Goal: Information Seeking & Learning: Learn about a topic

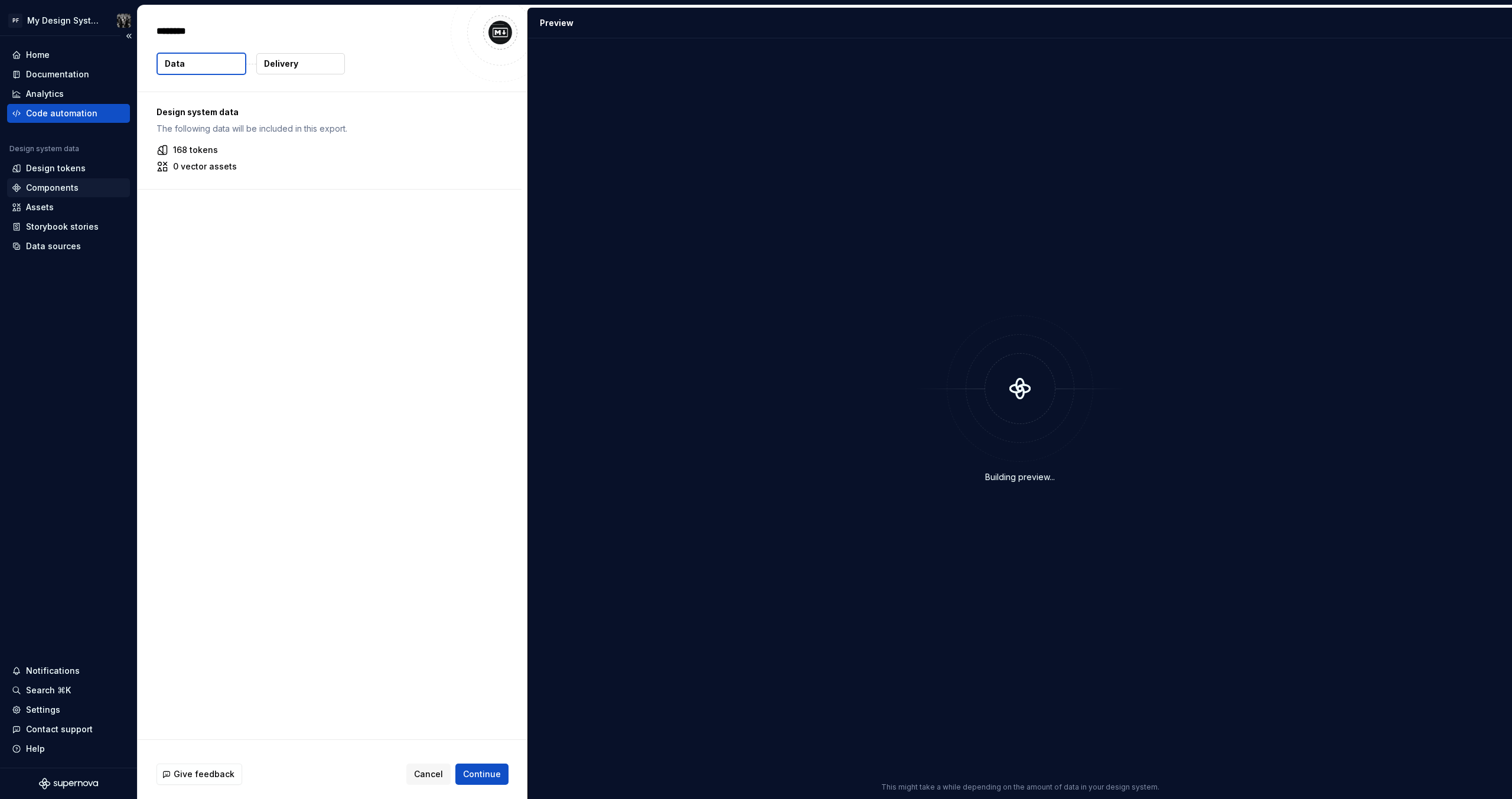
click at [53, 186] on div "Components" at bounding box center [52, 188] width 53 height 12
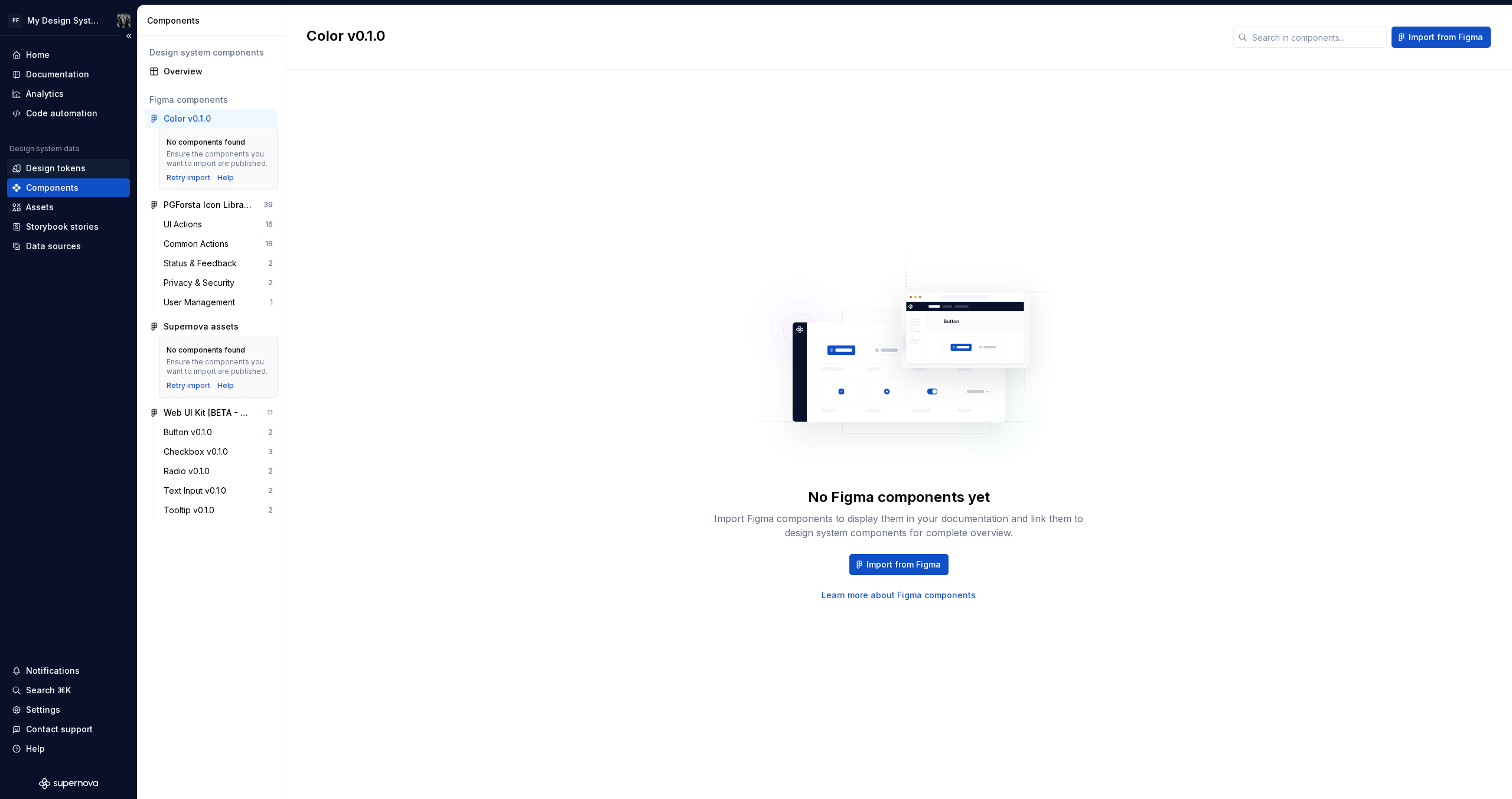
click at [55, 169] on div "Design tokens" at bounding box center [56, 168] width 60 height 12
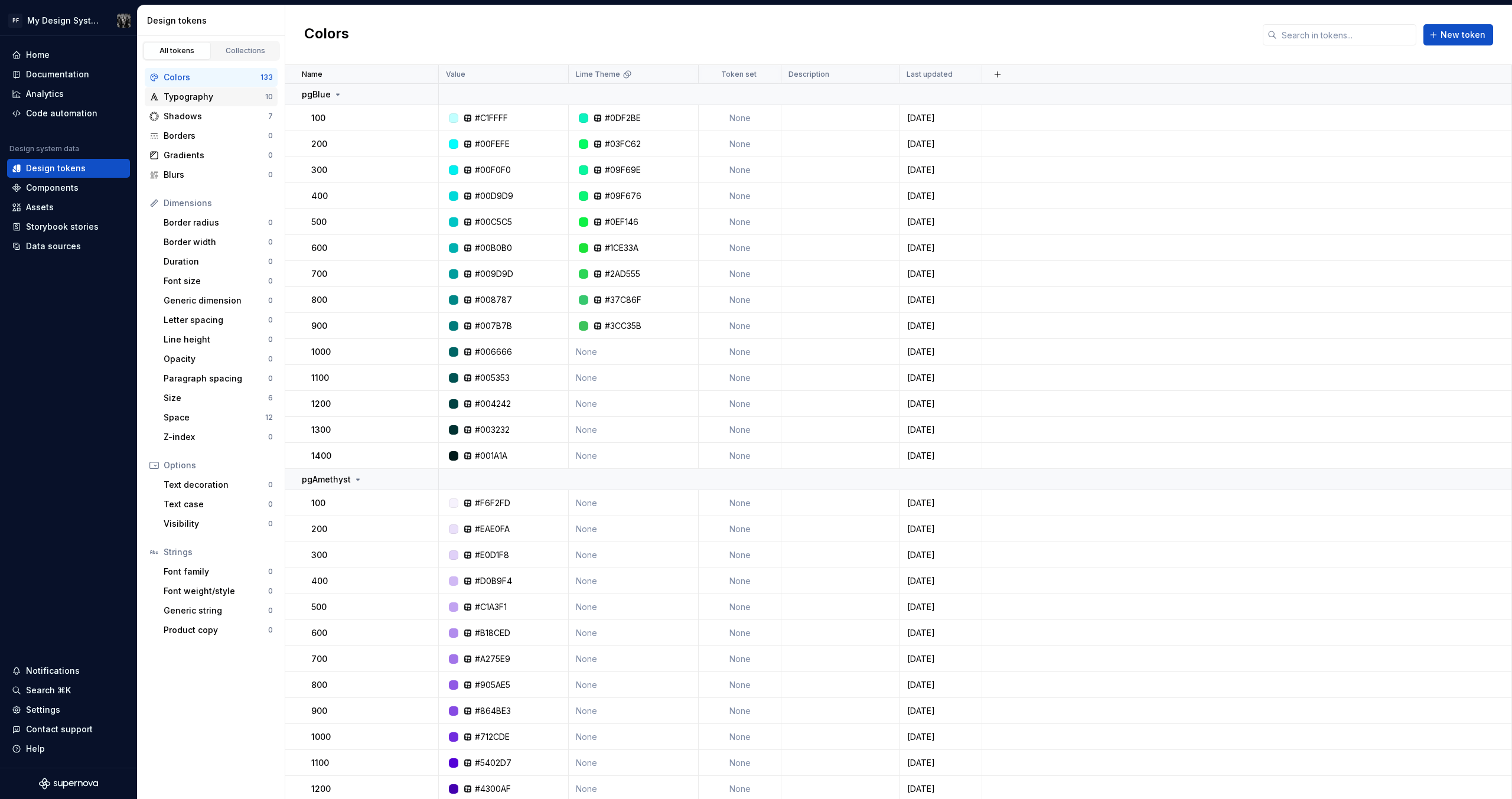
click at [182, 91] on div "Typography" at bounding box center [215, 96] width 102 height 12
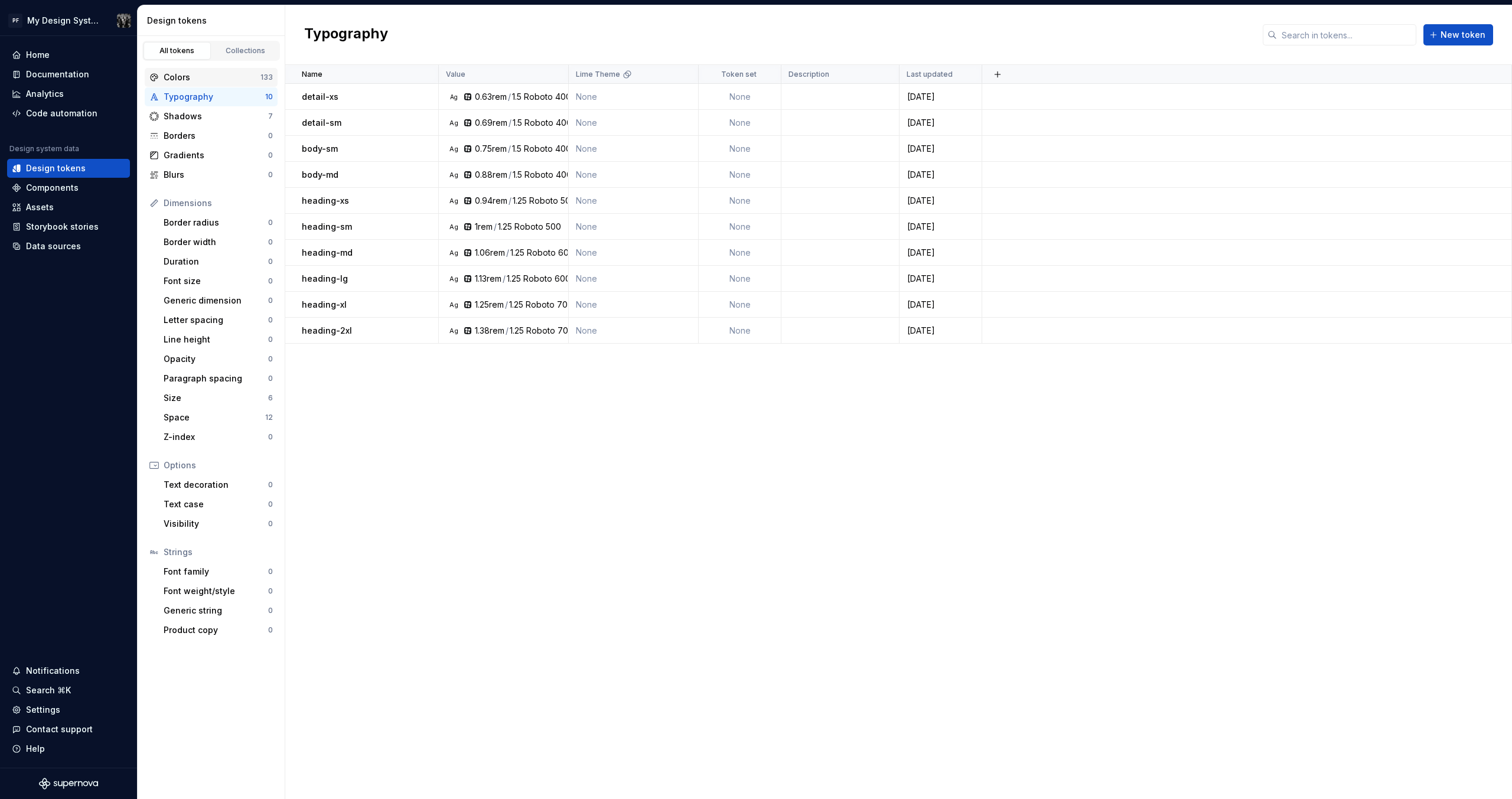
click at [188, 77] on div "Colors" at bounding box center [212, 77] width 97 height 12
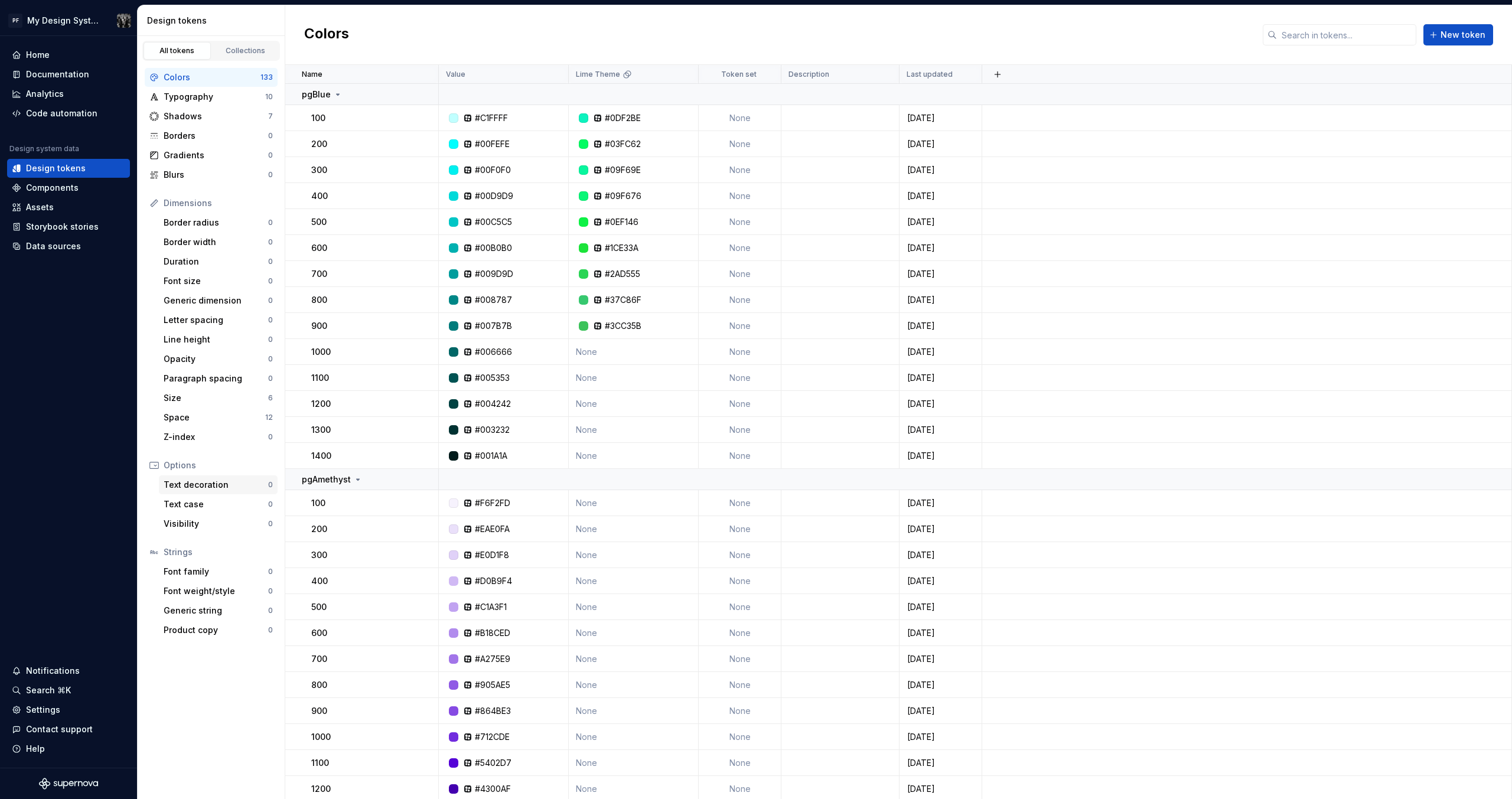
click at [226, 479] on div "Text decoration" at bounding box center [216, 485] width 105 height 12
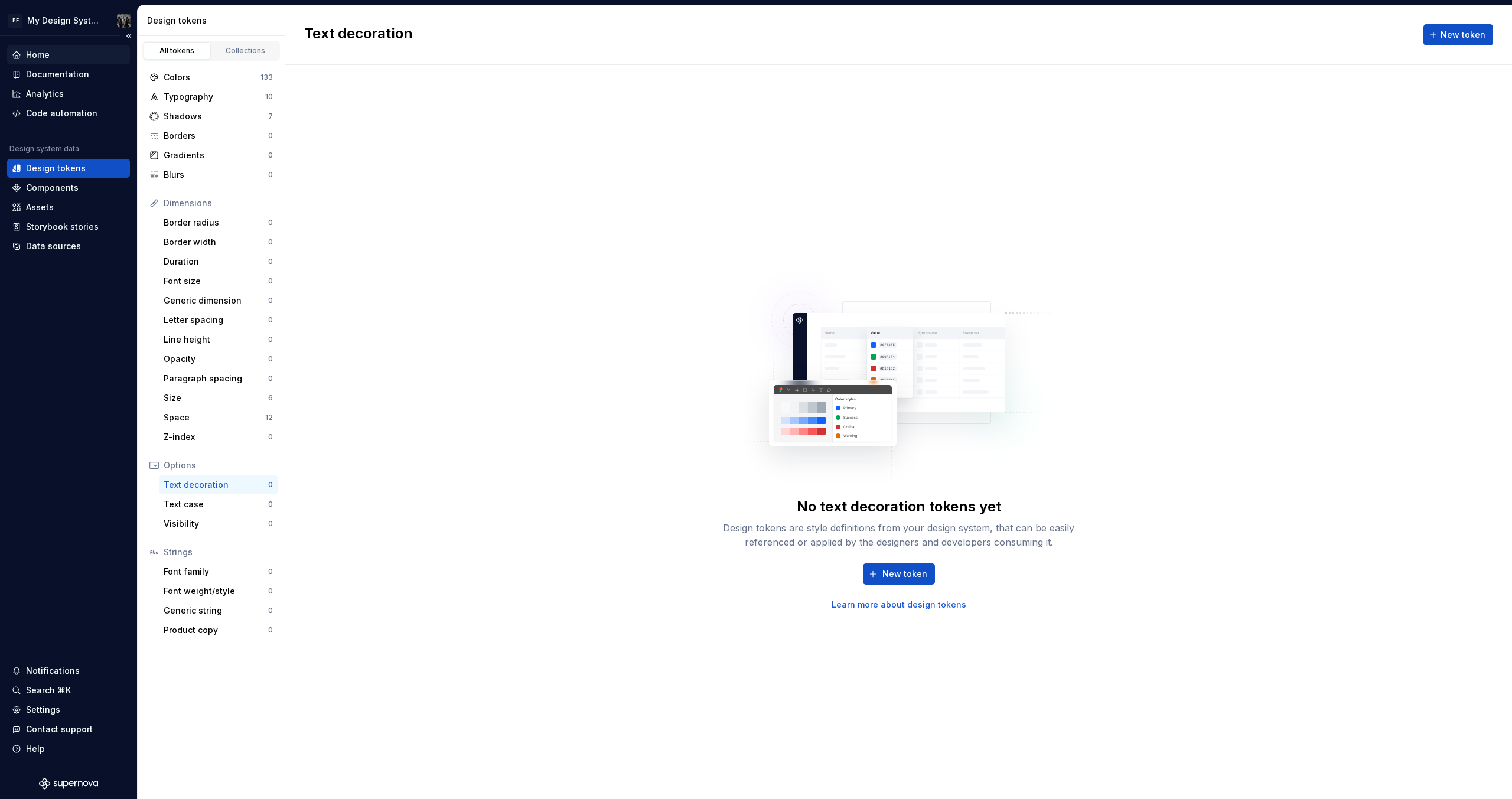
click at [38, 58] on div "Home" at bounding box center [37, 55] width 23 height 12
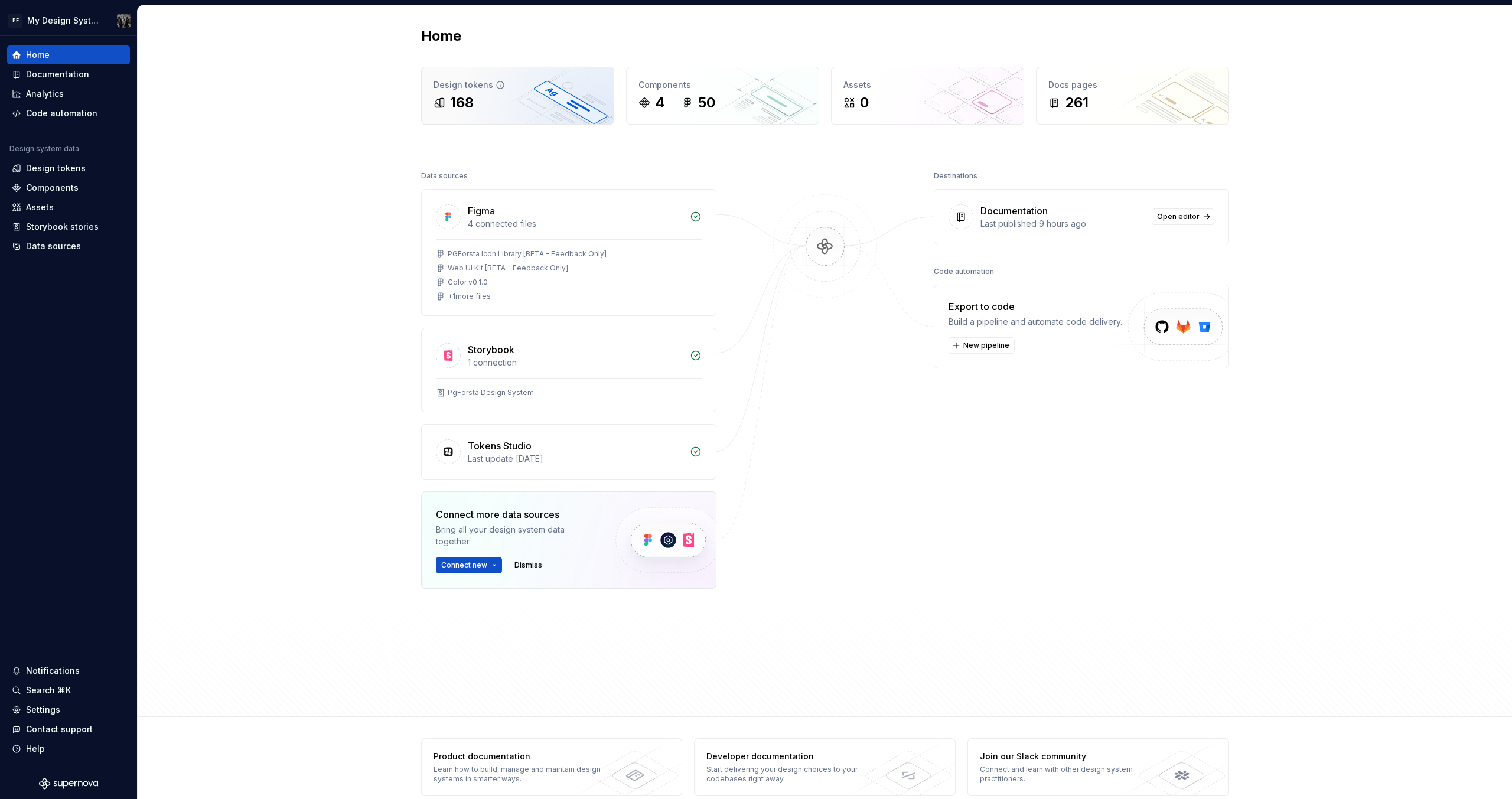
click at [464, 105] on div "168" at bounding box center [461, 103] width 23 height 19
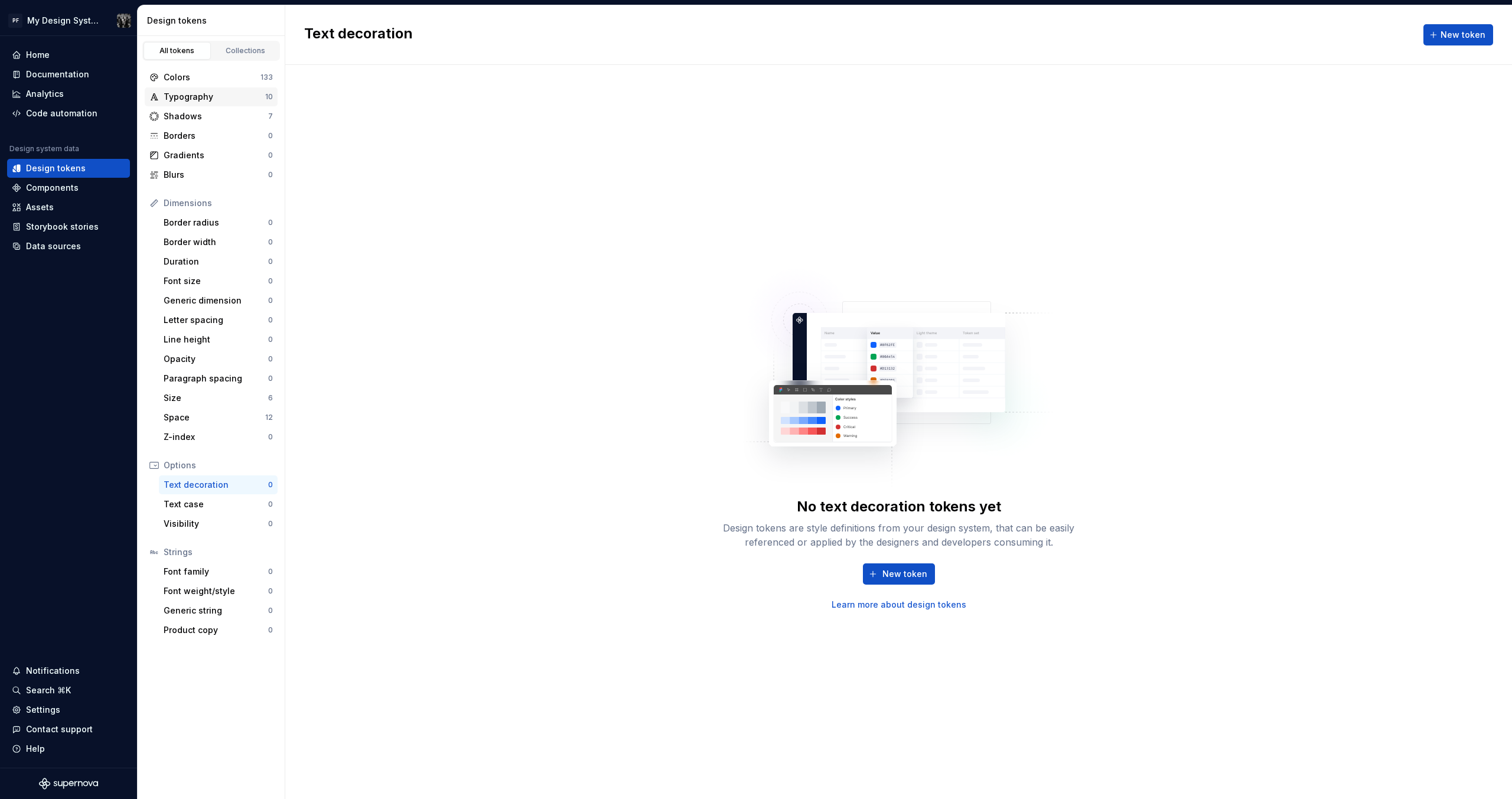
click at [201, 97] on div "Typography" at bounding box center [215, 96] width 102 height 12
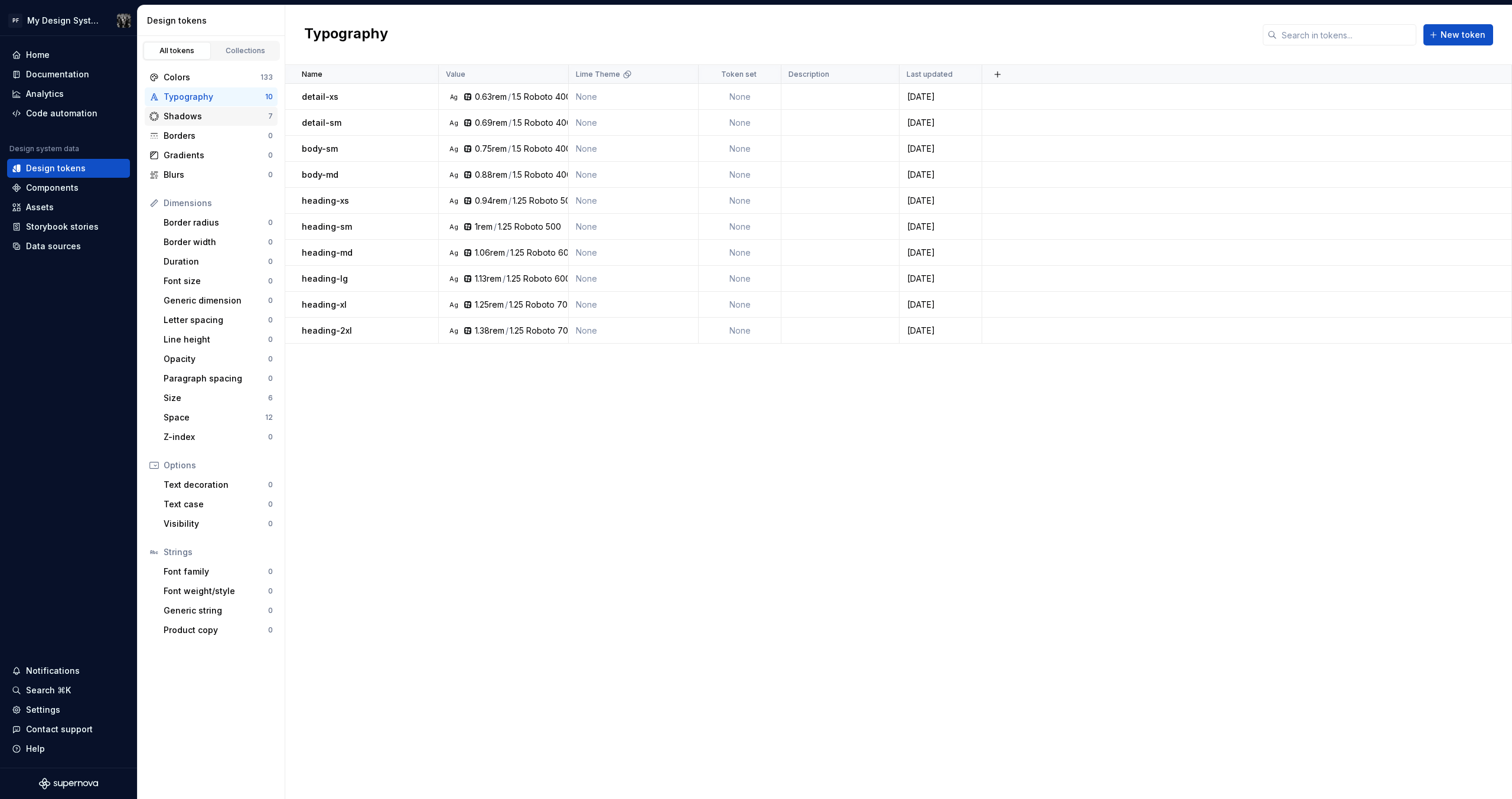
click at [202, 113] on div "Shadows" at bounding box center [216, 116] width 105 height 12
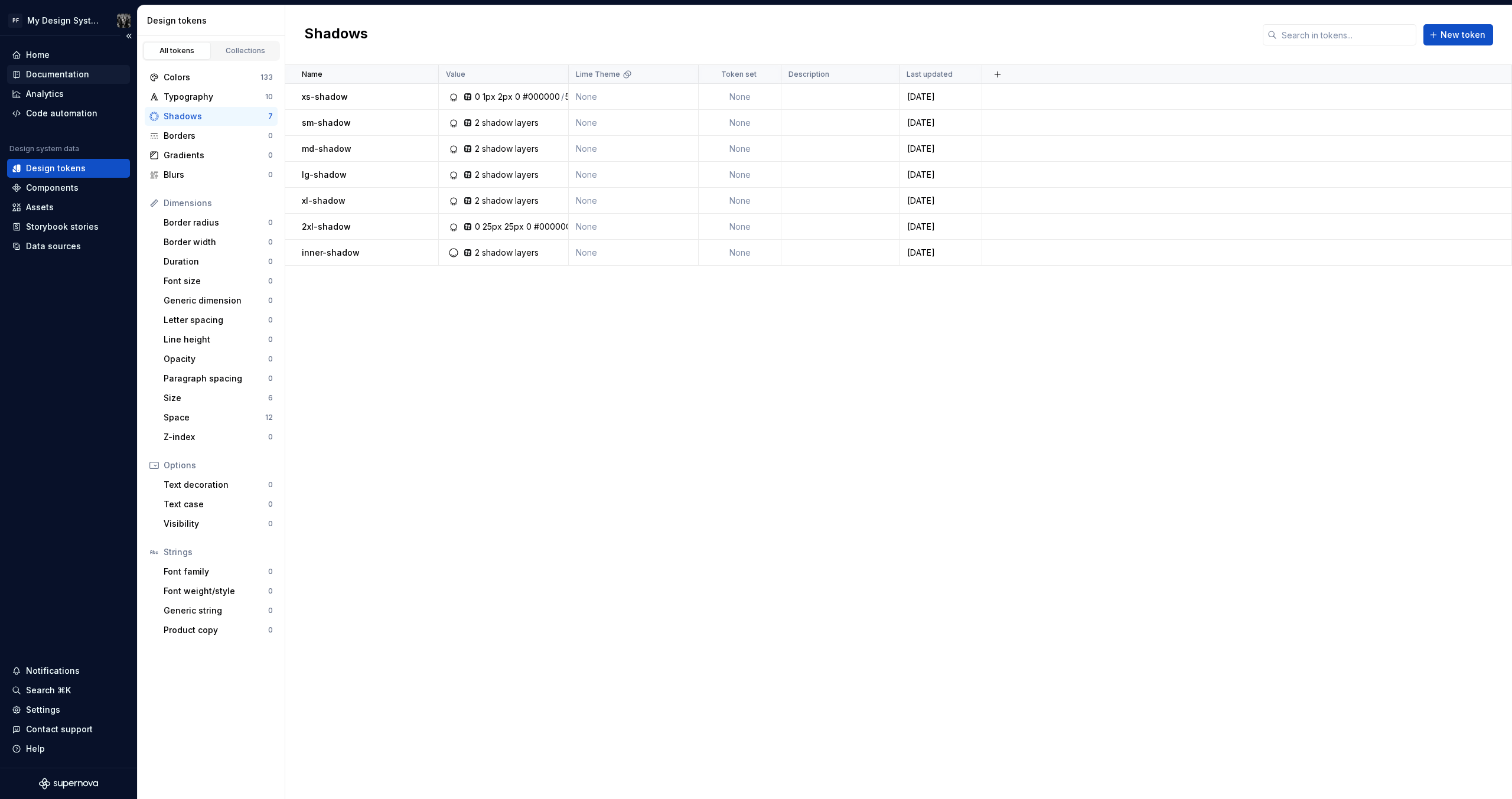
click at [56, 74] on div "Documentation" at bounding box center [58, 74] width 63 height 12
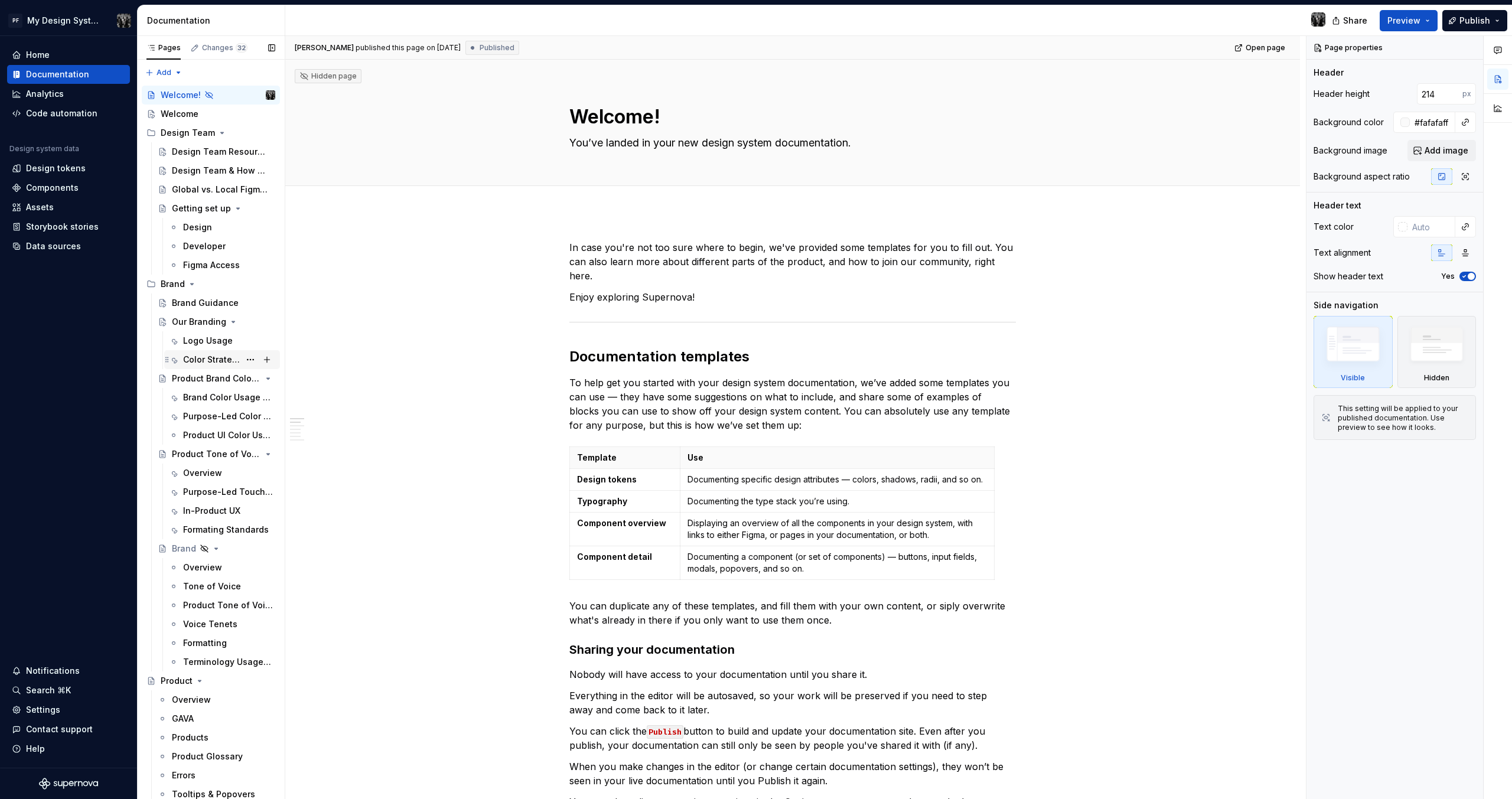
click at [209, 358] on div "Color Strategy" at bounding box center [211, 359] width 56 height 12
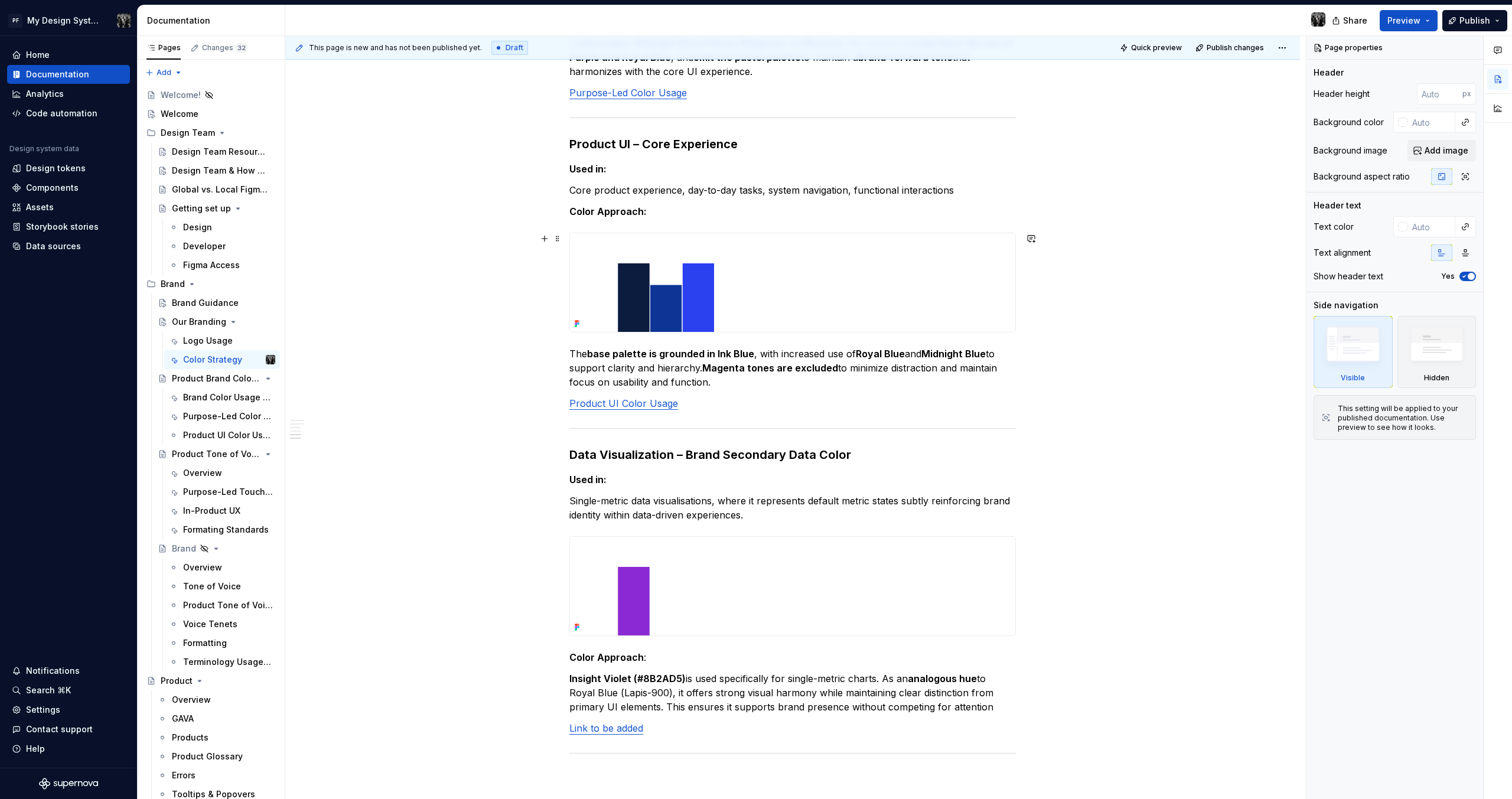
scroll to position [1235, 0]
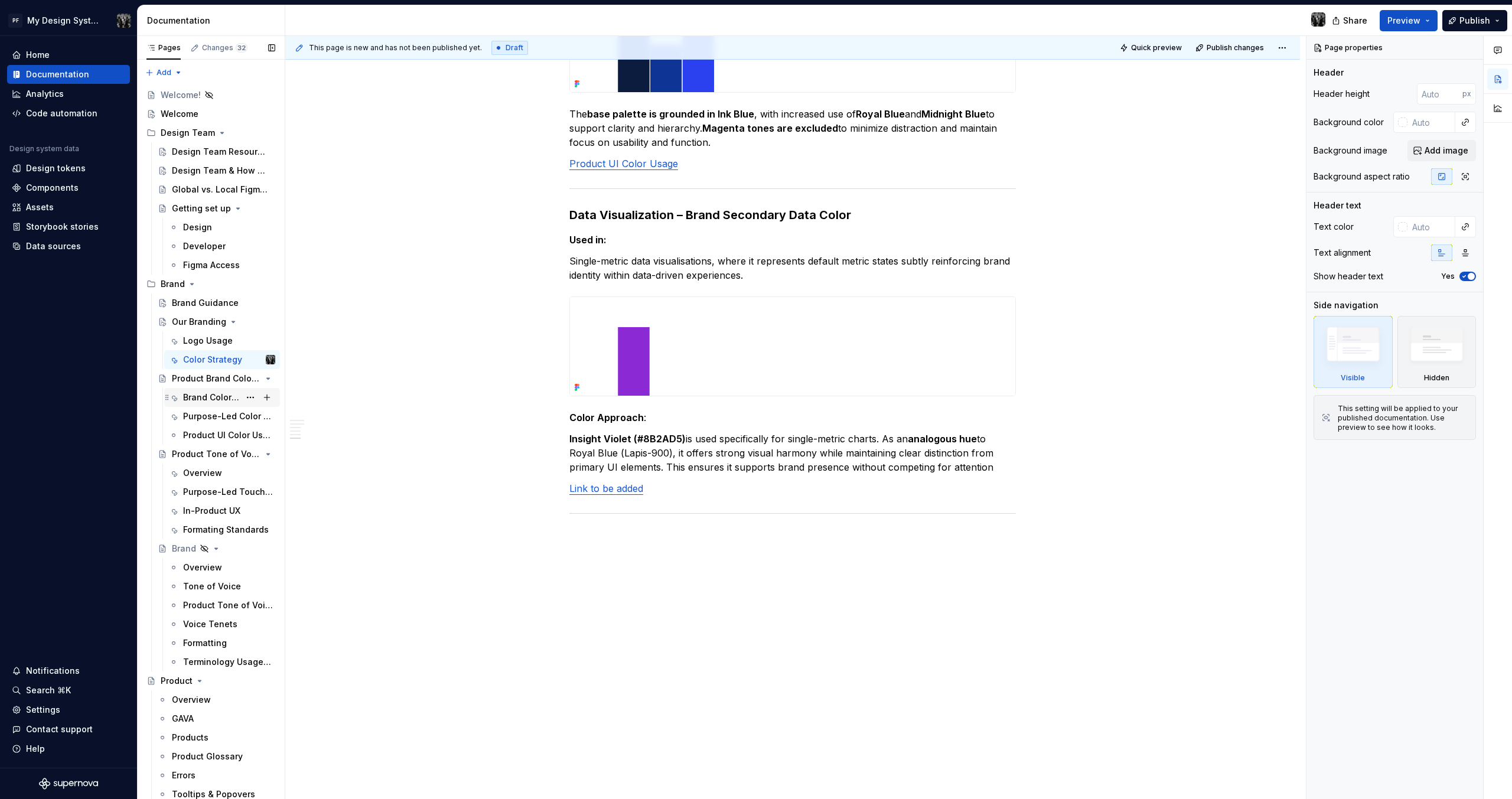
click at [211, 395] on div "Brand Color Usage Guidance" at bounding box center [211, 397] width 56 height 12
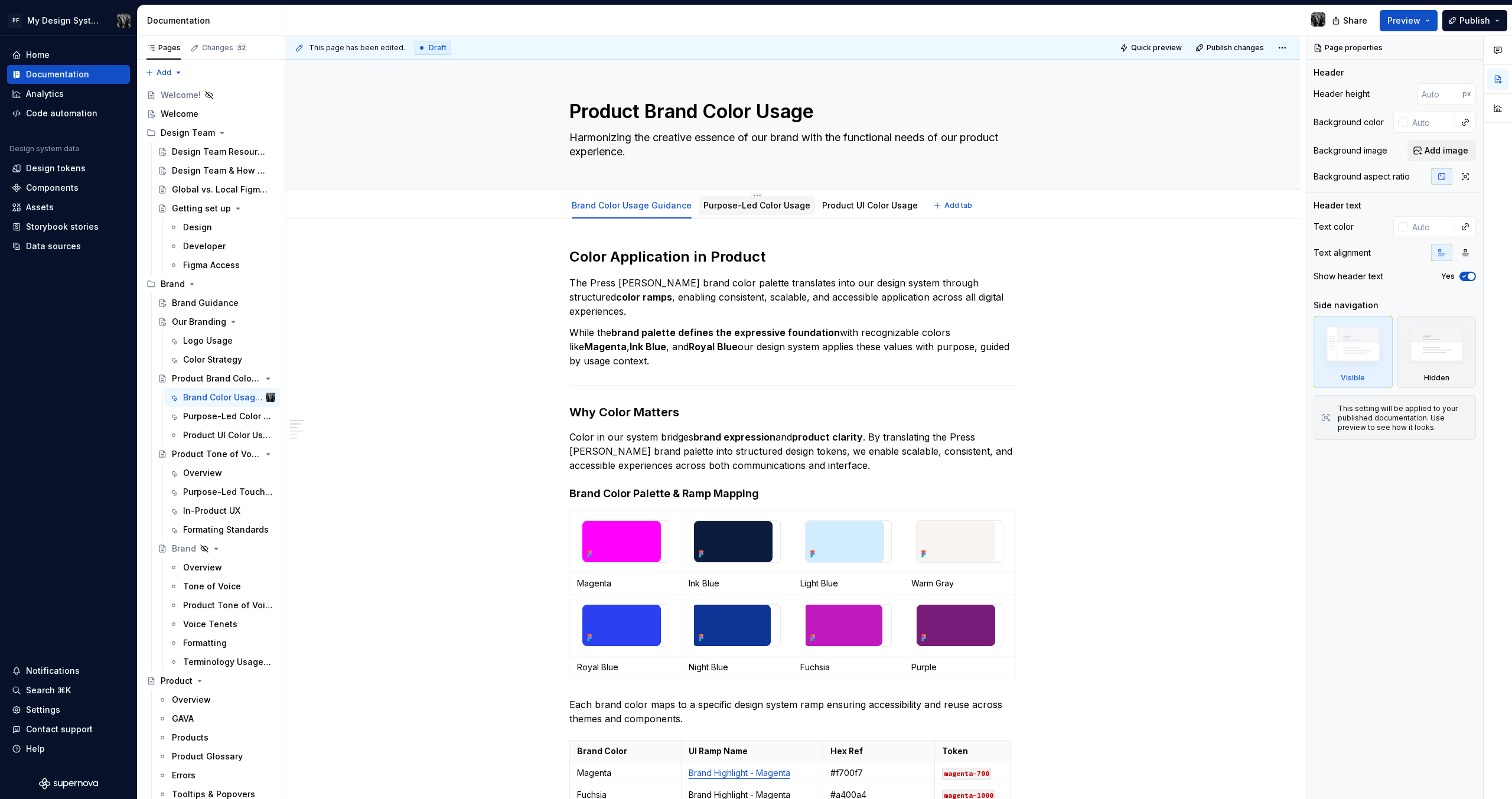
click at [714, 204] on link "Purpose-Led Color Usage" at bounding box center [757, 205] width 107 height 10
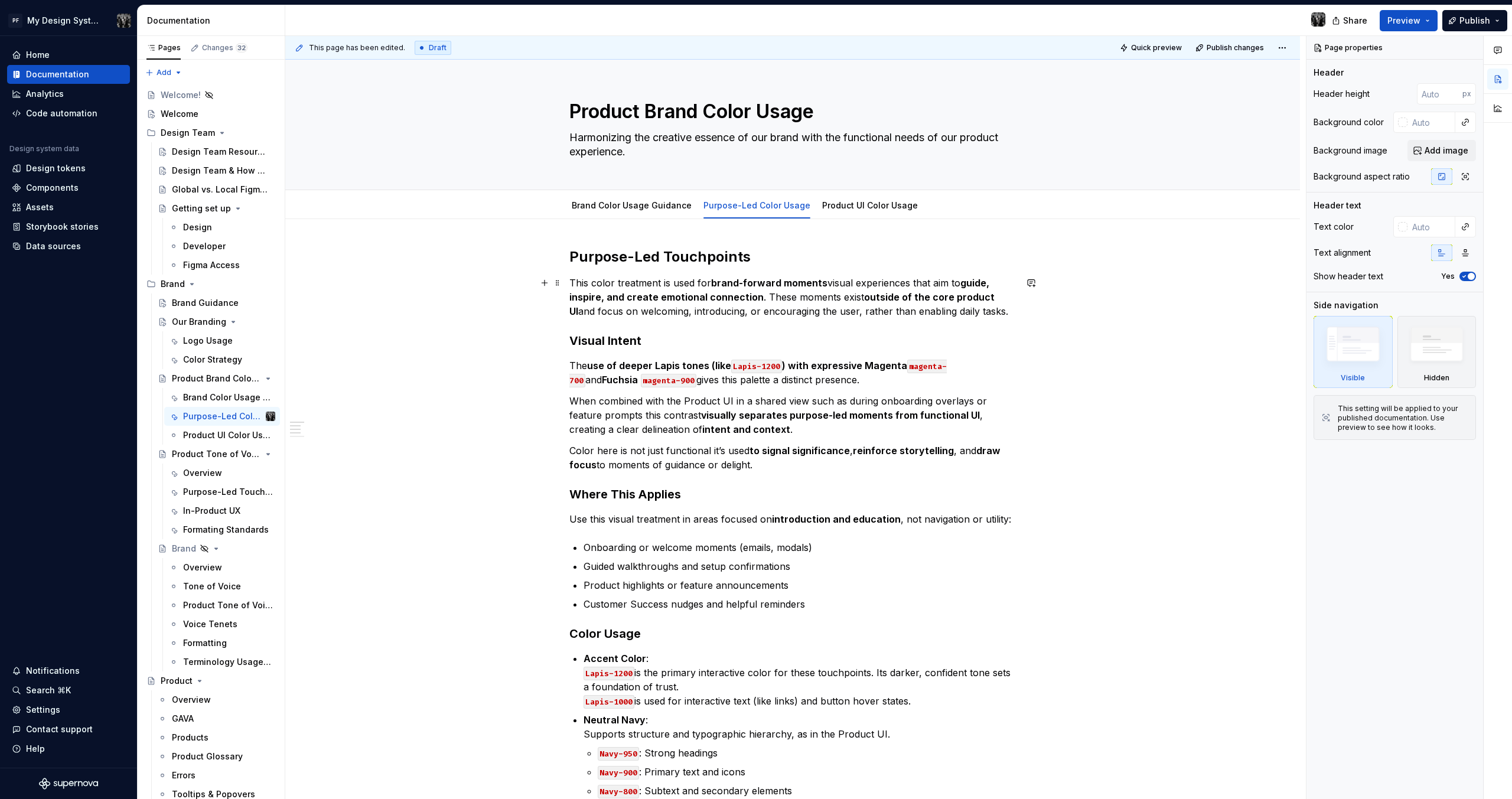
scroll to position [96, 0]
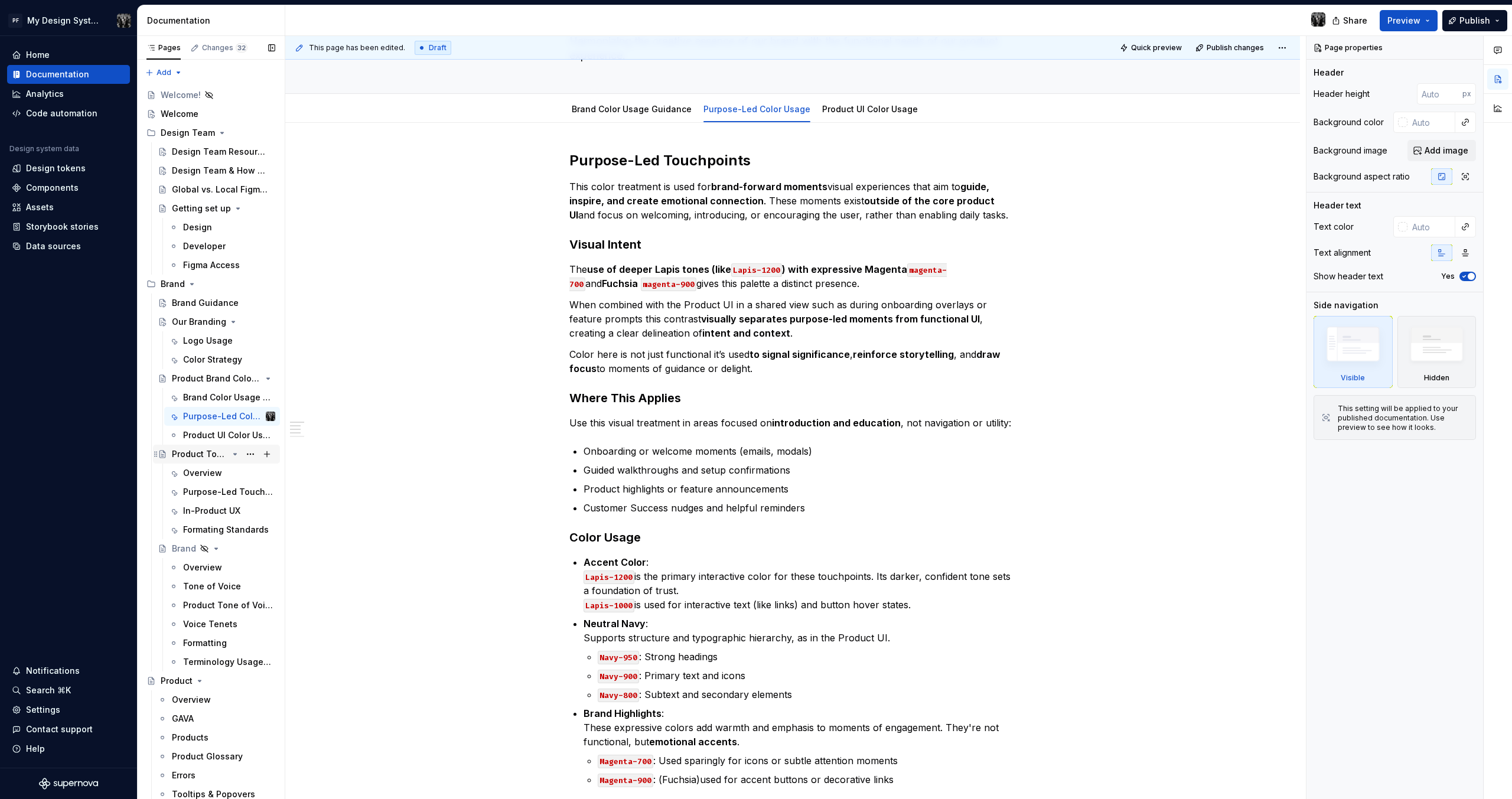
click at [201, 454] on div "Product Tone of Voice" at bounding box center [200, 454] width 56 height 12
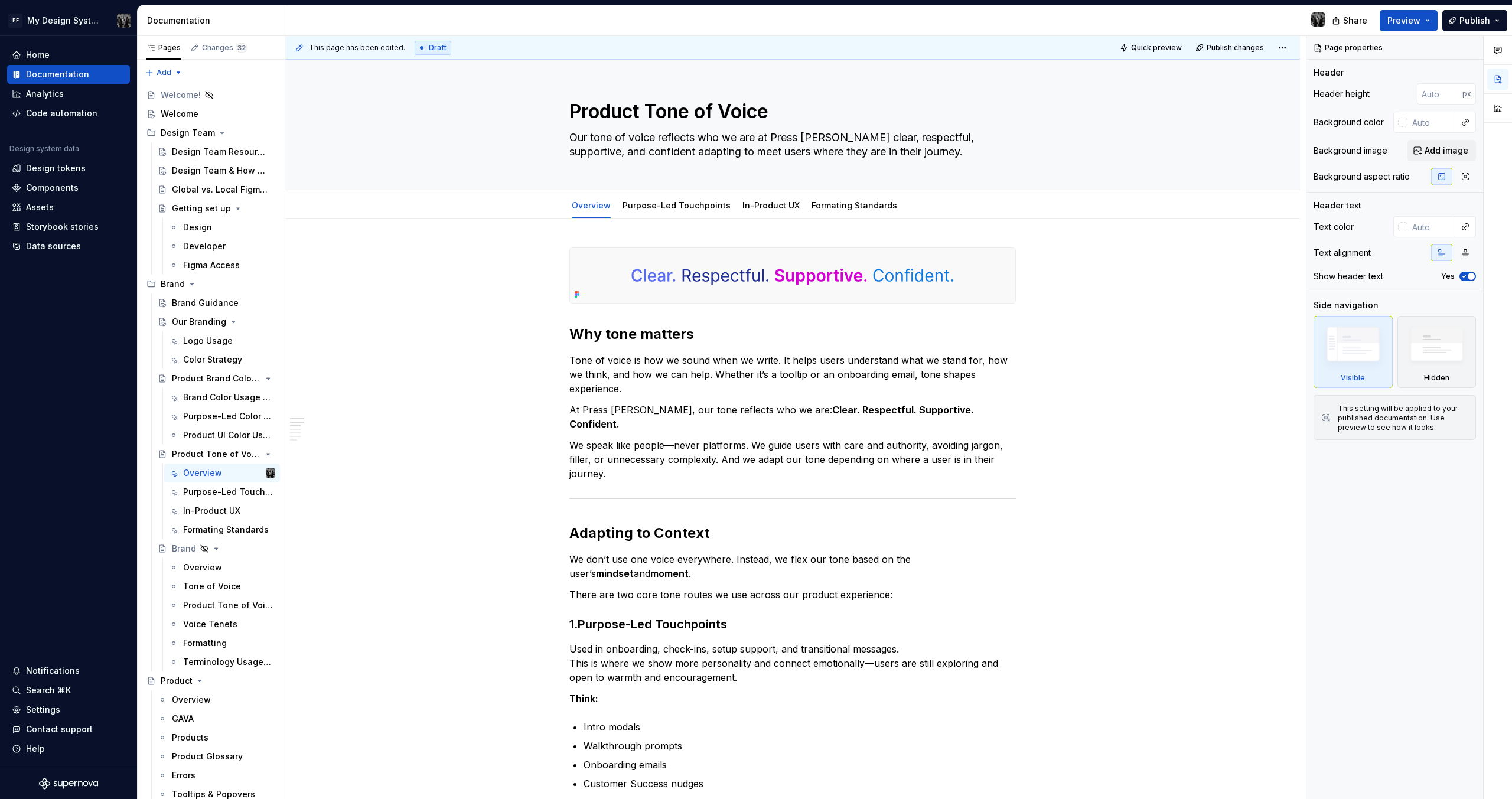
type textarea "*"
